Goal: Transaction & Acquisition: Purchase product/service

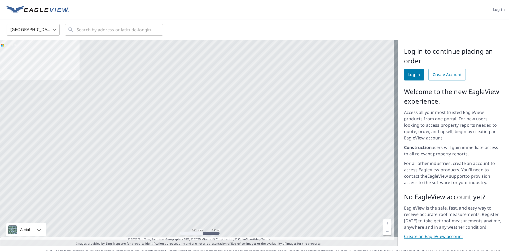
click at [413, 75] on span "Log in" at bounding box center [415, 74] width 12 height 7
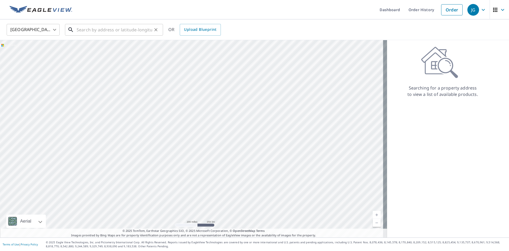
click at [97, 31] on input "text" at bounding box center [115, 29] width 76 height 15
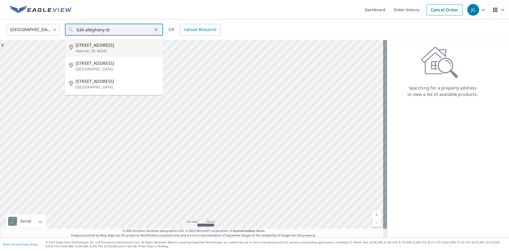
type input "[STREET_ADDRESS][PERSON_NAME]"
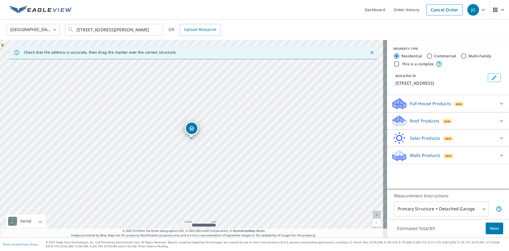
click at [475, 104] on div "Full House Products New" at bounding box center [444, 103] width 104 height 12
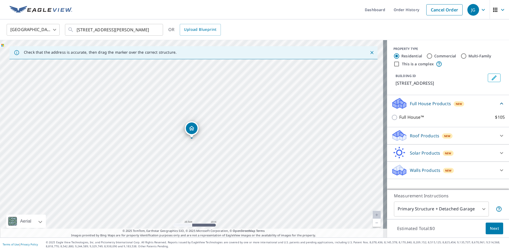
click at [464, 135] on div "Roof Products New" at bounding box center [444, 135] width 104 height 12
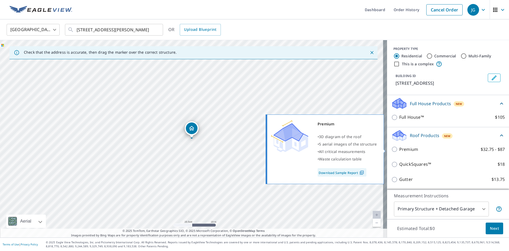
click at [394, 149] on input "Premium $32.75 - $87" at bounding box center [396, 149] width 8 height 6
checkbox input "true"
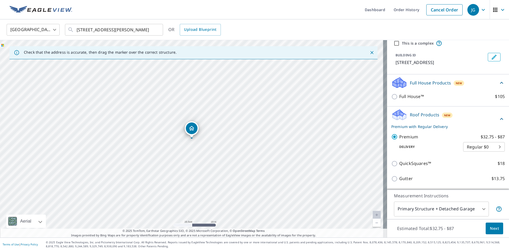
scroll to position [53, 0]
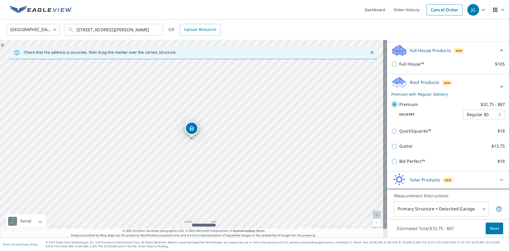
click at [457, 208] on body "JG JG Dashboard Order History Cancel Order JG [GEOGRAPHIC_DATA] [GEOGRAPHIC_DAT…" at bounding box center [254, 125] width 509 height 251
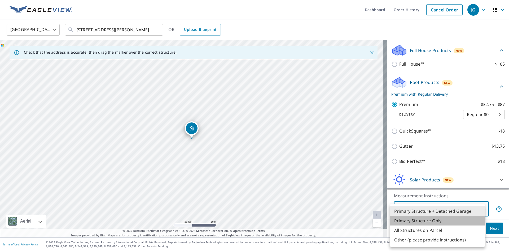
click at [433, 218] on li "Primary Structure Only" at bounding box center [437, 221] width 95 height 10
type input "2"
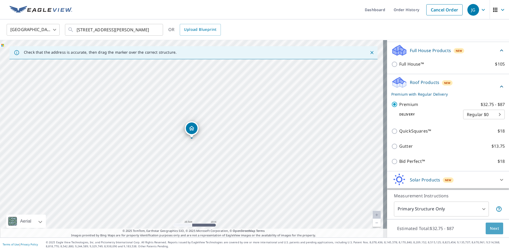
click at [490, 229] on span "Next" at bounding box center [494, 228] width 9 height 7
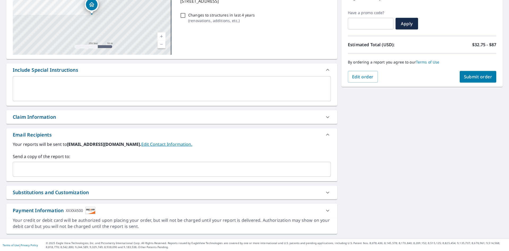
scroll to position [83, 0]
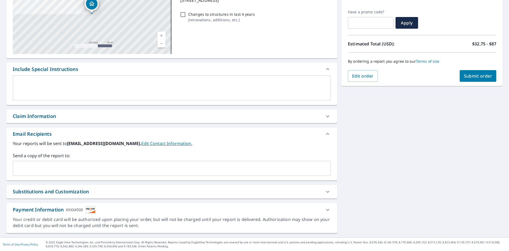
click at [76, 165] on input "text" at bounding box center [168, 168] width 306 height 10
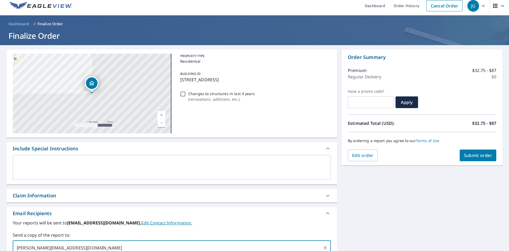
scroll to position [4, 0]
type input "[PERSON_NAME][EMAIL_ADDRESS][DOMAIN_NAME]"
click at [473, 155] on span "Submit order" at bounding box center [478, 156] width 28 height 6
